Goal: Task Accomplishment & Management: Complete application form

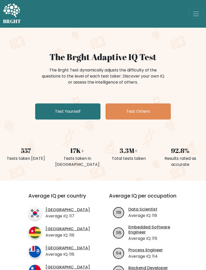
click at [85, 110] on link "Test Yourself" at bounding box center [67, 111] width 65 height 16
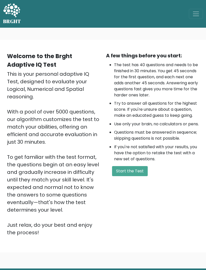
click at [135, 176] on button "Start the Test" at bounding box center [130, 171] width 36 height 10
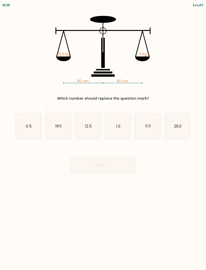
click at [91, 130] on icon "12.5" at bounding box center [87, 125] width 25 height 25
click at [103, 135] on input "c. 12.5" at bounding box center [103, 136] width 0 height 3
radio input "true"
click at [118, 165] on button "Next" at bounding box center [102, 165] width 65 height 16
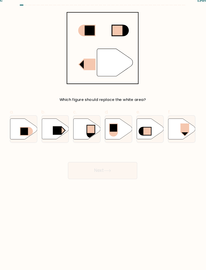
click at [56, 123] on rect at bounding box center [60, 127] width 8 height 8
click at [103, 135] on input "b." at bounding box center [103, 136] width 0 height 3
radio input "true"
click at [103, 157] on button "Next" at bounding box center [102, 165] width 65 height 16
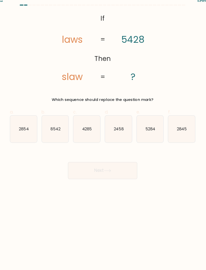
click at [56, 123] on text "8542" at bounding box center [58, 125] width 9 height 5
click at [103, 135] on input "b. 8542" at bounding box center [103, 136] width 0 height 3
radio input "true"
click at [90, 164] on button "Next" at bounding box center [102, 165] width 65 height 16
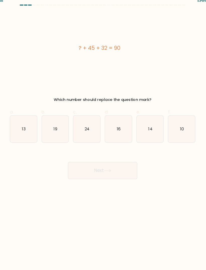
click at [25, 124] on icon "13" at bounding box center [28, 125] width 25 height 25
click at [103, 135] on input "a. 13" at bounding box center [103, 136] width 0 height 3
radio input "true"
click at [83, 165] on button "Next" at bounding box center [102, 165] width 65 height 16
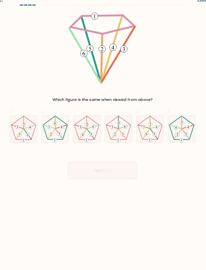
click at [88, 130] on 549 at bounding box center [91, 131] width 7 height 10
click at [103, 135] on input "c." at bounding box center [103, 136] width 0 height 3
radio input "true"
click at [97, 162] on button "Next" at bounding box center [102, 165] width 65 height 16
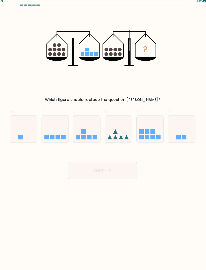
click at [55, 122] on icon at bounding box center [58, 126] width 25 height 21
click at [103, 135] on input "b." at bounding box center [103, 136] width 0 height 3
radio input "true"
click at [89, 159] on button "Next" at bounding box center [102, 165] width 65 height 16
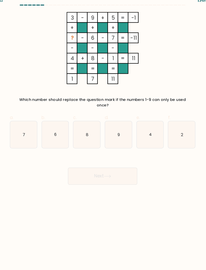
click at [179, 124] on icon "2" at bounding box center [177, 131] width 25 height 25
click at [103, 135] on input "f. 2" at bounding box center [103, 136] width 0 height 3
radio input "true"
click at [113, 164] on button "Next" at bounding box center [102, 170] width 65 height 16
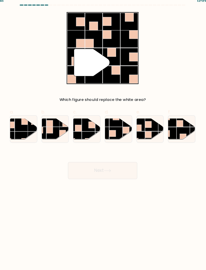
click at [143, 116] on rect at bounding box center [149, 122] width 12 height 12
click at [103, 135] on input "e." at bounding box center [103, 136] width 0 height 3
radio input "true"
click at [115, 158] on button "Next" at bounding box center [102, 165] width 65 height 16
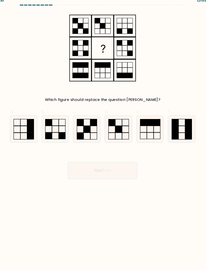
click at [49, 117] on rect at bounding box center [52, 120] width 6 height 6
click at [103, 135] on input "b." at bounding box center [103, 136] width 0 height 3
radio input "true"
click at [110, 157] on button "Next" at bounding box center [102, 165] width 65 height 16
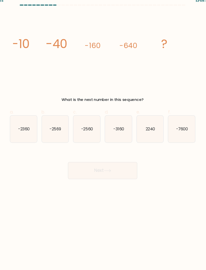
click at [84, 123] on text "-2560" at bounding box center [88, 125] width 11 height 5
click at [103, 135] on input "c. -2560" at bounding box center [103, 136] width 0 height 3
radio input "true"
click at [100, 164] on button "Next" at bounding box center [102, 165] width 65 height 16
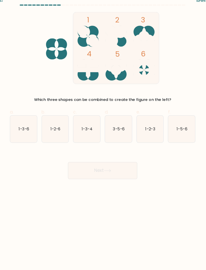
click at [114, 123] on text "3-5-6" at bounding box center [118, 125] width 11 height 5
click at [103, 135] on input "d. 3-5-6" at bounding box center [103, 136] width 0 height 3
radio input "true"
click at [113, 164] on button "Next" at bounding box center [102, 165] width 65 height 16
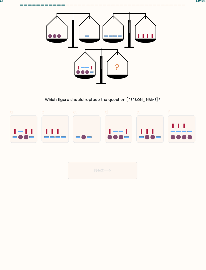
click at [85, 123] on icon at bounding box center [87, 126] width 25 height 21
click at [103, 135] on input "c." at bounding box center [103, 136] width 0 height 3
radio input "true"
click at [104, 164] on icon at bounding box center [107, 165] width 7 height 3
